Goal: Transaction & Acquisition: Subscribe to service/newsletter

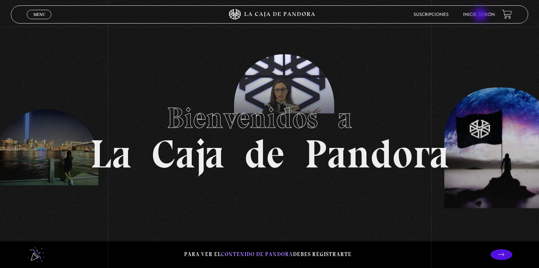
click at [481, 15] on link "Inicie sesión" at bounding box center [479, 15] width 32 height 4
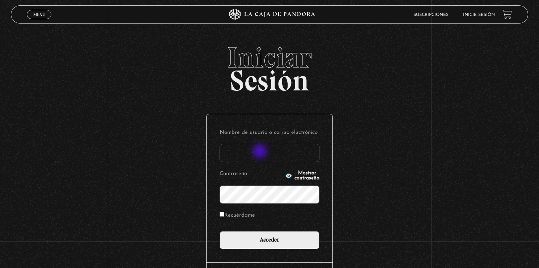
click at [261, 152] on input "Nombre de usuario o correo electrónico" at bounding box center [270, 153] width 100 height 18
type input "[EMAIL_ADDRESS][DOMAIN_NAME]"
click at [295, 176] on span "Mostrar contraseña" at bounding box center [307, 176] width 25 height 10
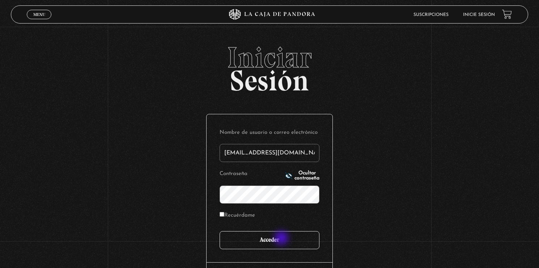
click at [282, 239] on input "Acceder" at bounding box center [270, 240] width 100 height 18
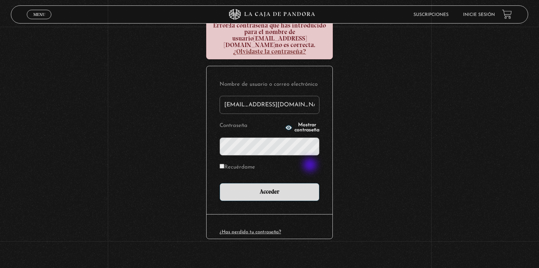
scroll to position [95, 0]
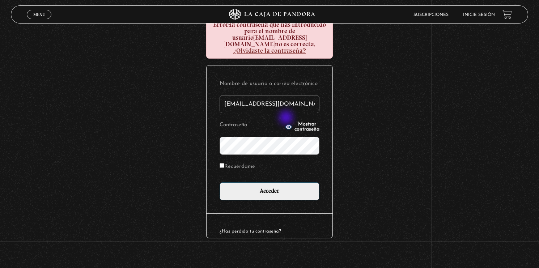
click at [295, 122] on span "Mostrar contraseña" at bounding box center [307, 127] width 25 height 10
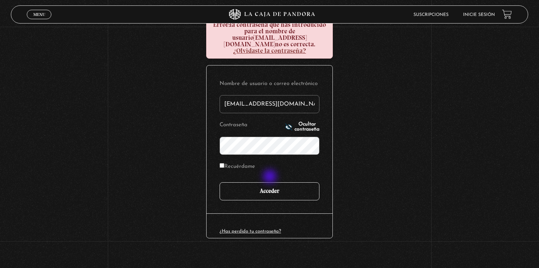
click at [271, 182] on input "Acceder" at bounding box center [270, 191] width 100 height 18
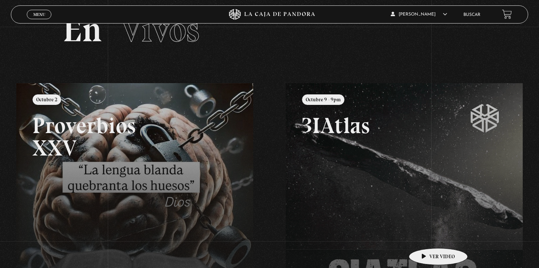
scroll to position [28, 0]
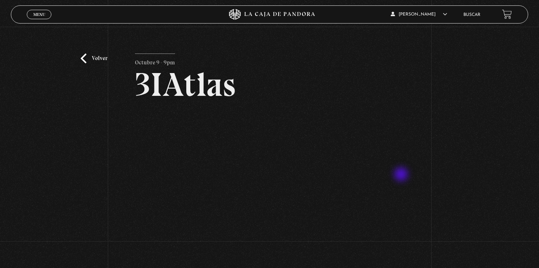
scroll to position [36, 0]
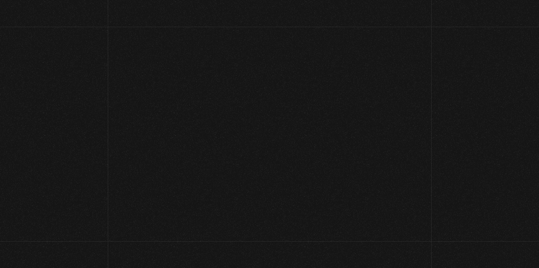
scroll to position [36, 0]
